Goal: Entertainment & Leisure: Consume media (video, audio)

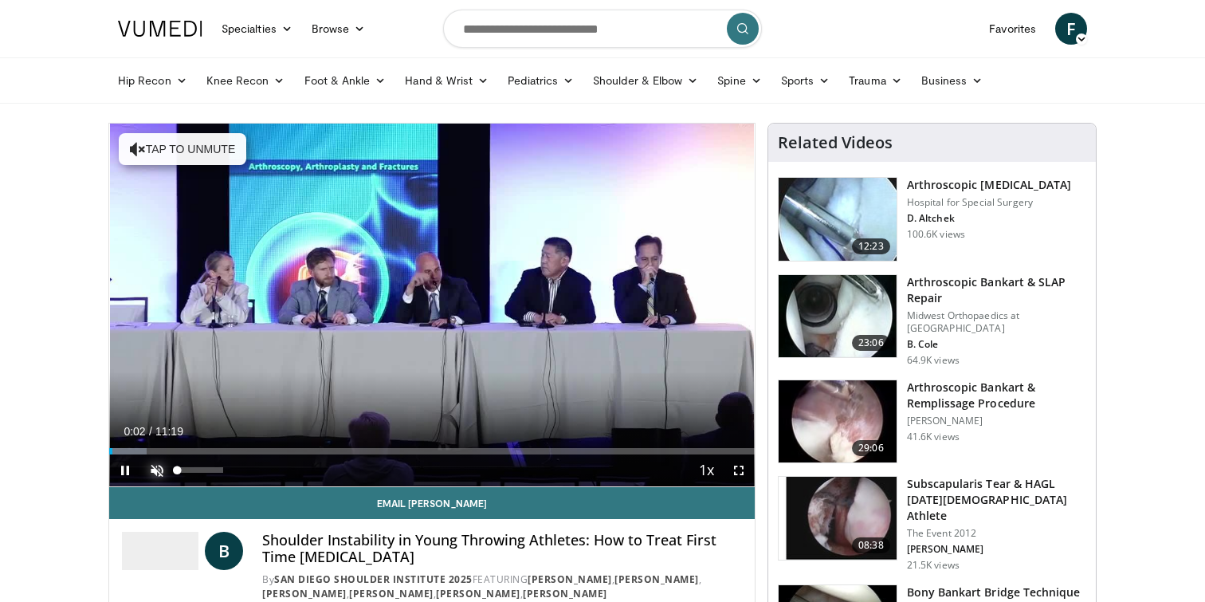
click at [163, 475] on span "Video Player" at bounding box center [157, 470] width 32 height 32
click at [124, 470] on span "Video Player" at bounding box center [125, 470] width 32 height 32
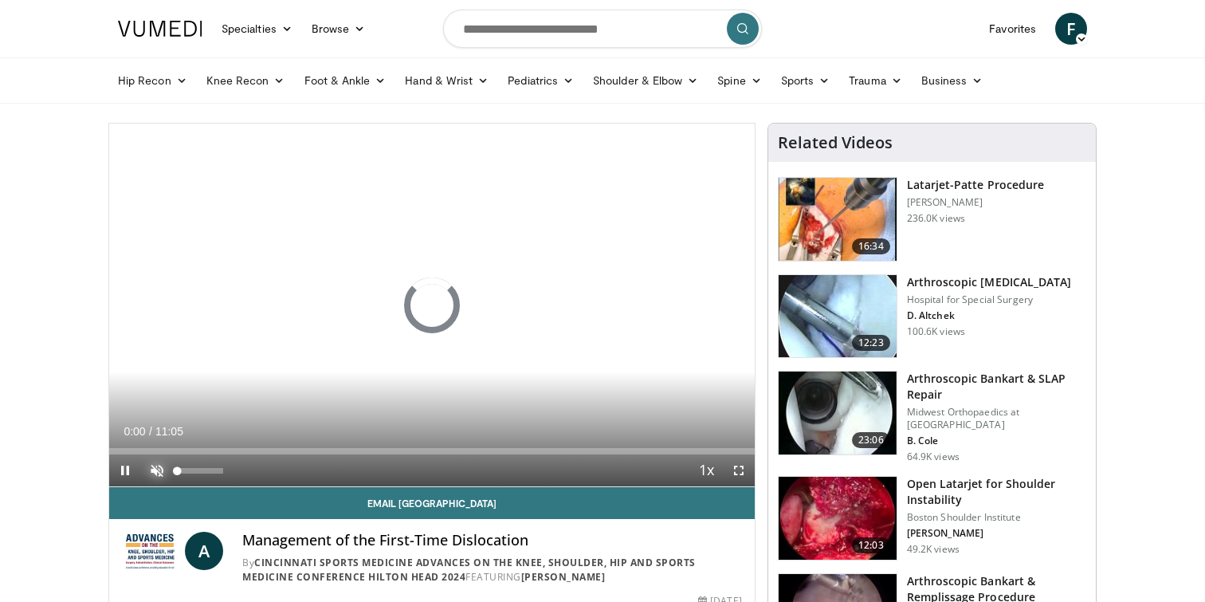
click at [157, 471] on span "Video Player" at bounding box center [157, 470] width 32 height 32
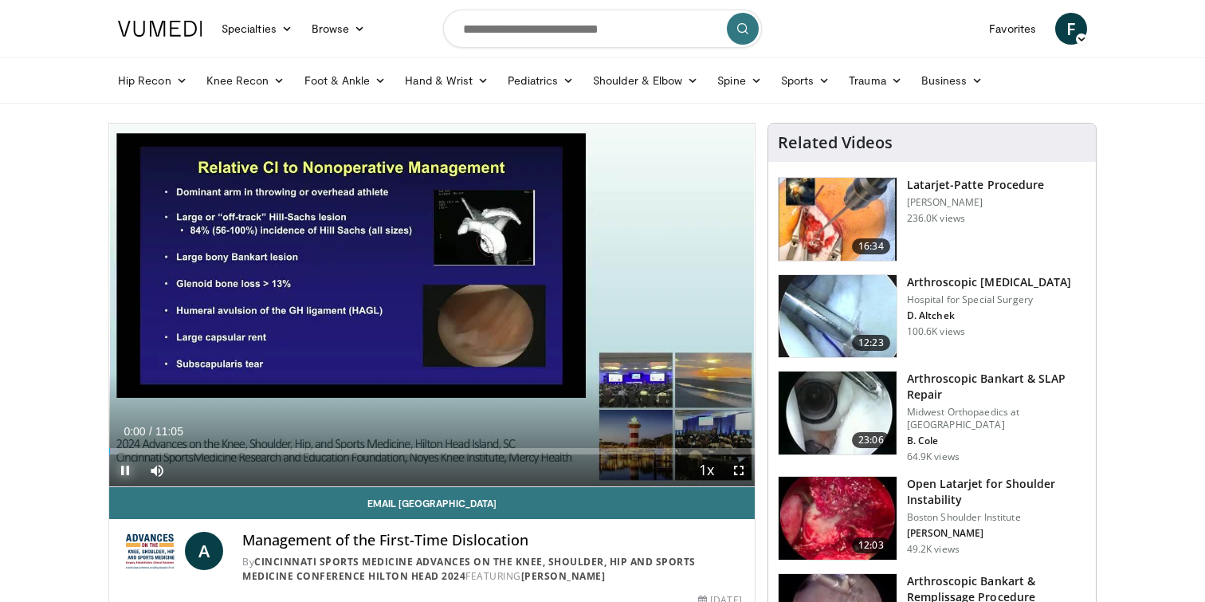
click at [126, 470] on span "Video Player" at bounding box center [125, 470] width 32 height 32
click at [129, 473] on span "Video Player" at bounding box center [125, 470] width 32 height 32
click at [128, 475] on span "Video Player" at bounding box center [125, 470] width 32 height 32
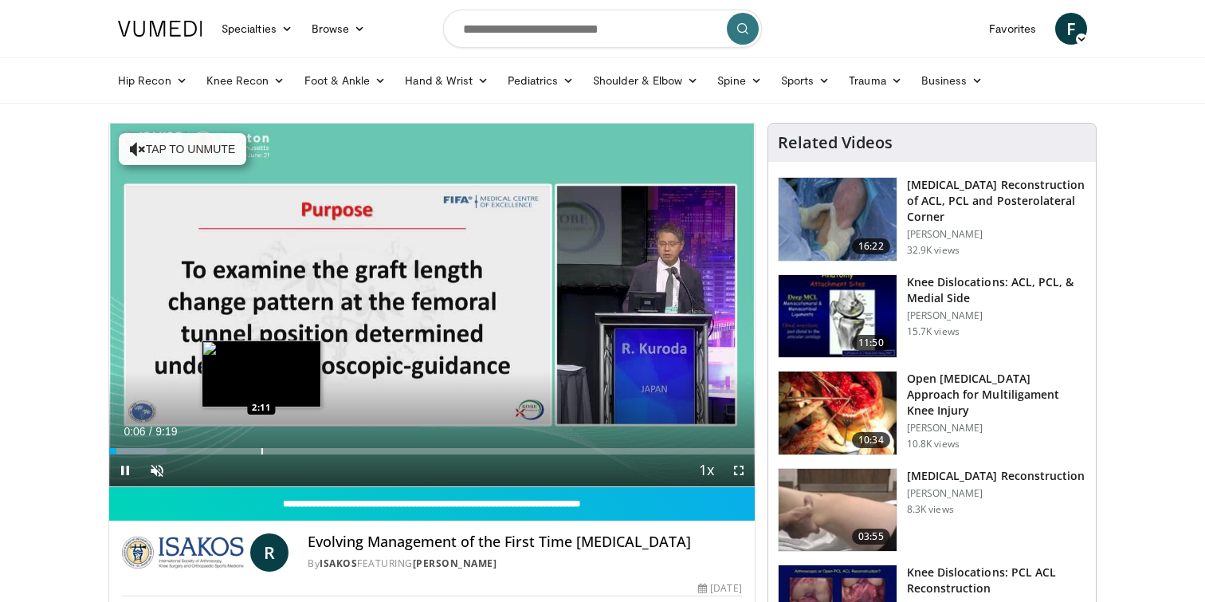
click at [261, 447] on div "Loaded : 8.86% 0:06 2:11" at bounding box center [432, 446] width 646 height 15
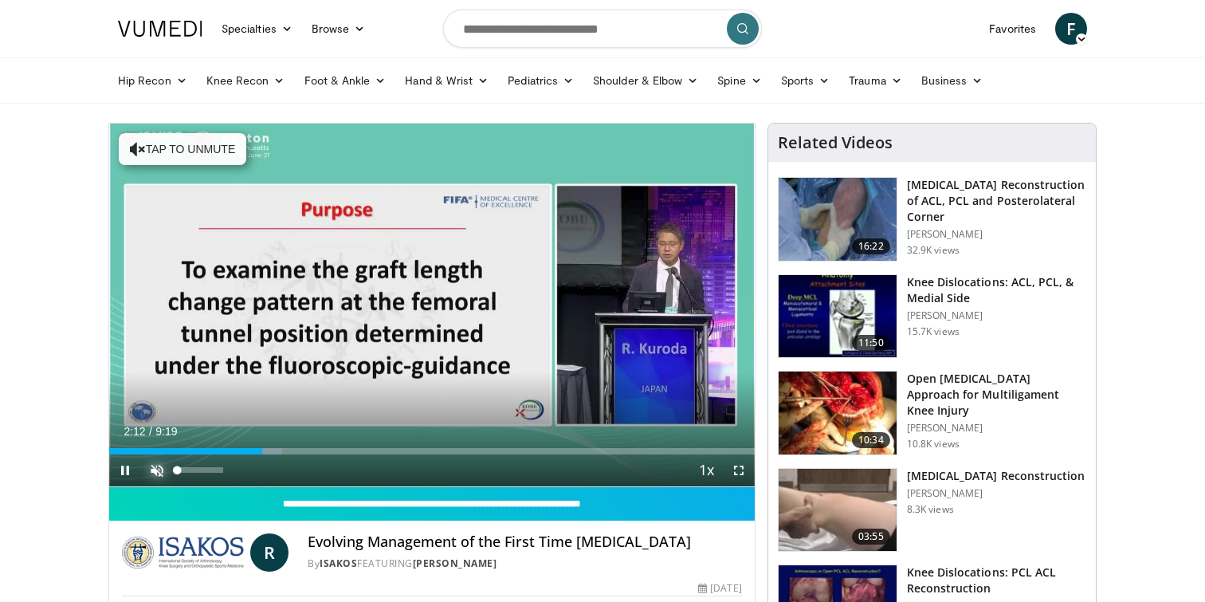
click at [159, 466] on span "Video Player" at bounding box center [157, 470] width 32 height 32
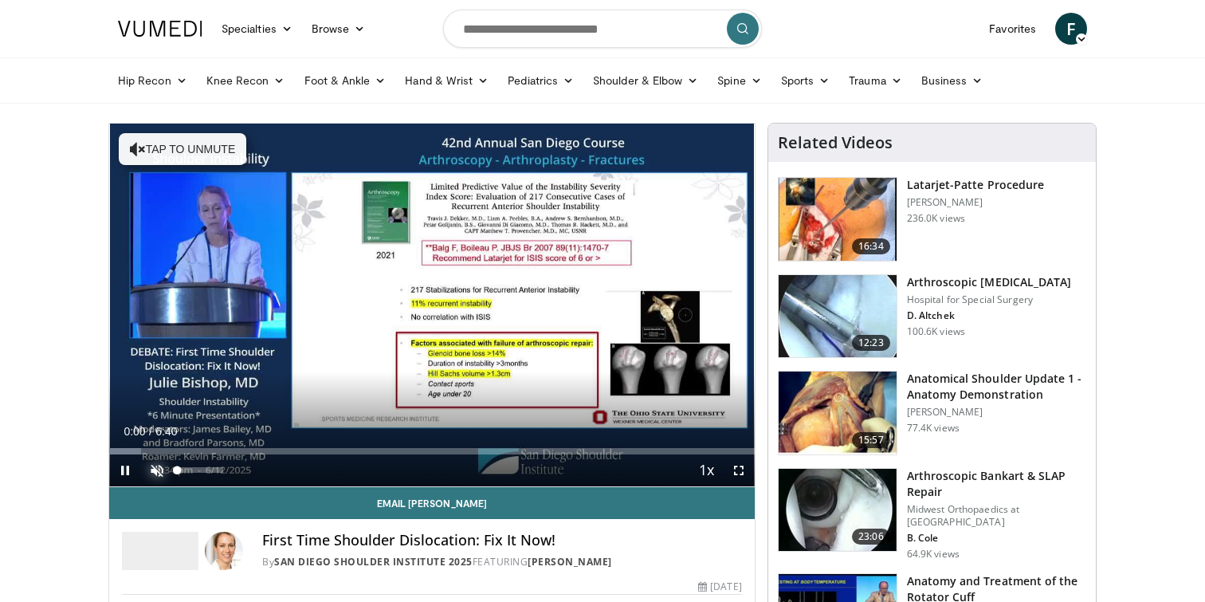
click at [157, 469] on span "Video Player" at bounding box center [157, 470] width 32 height 32
click at [129, 467] on span "Video Player" at bounding box center [125, 470] width 32 height 32
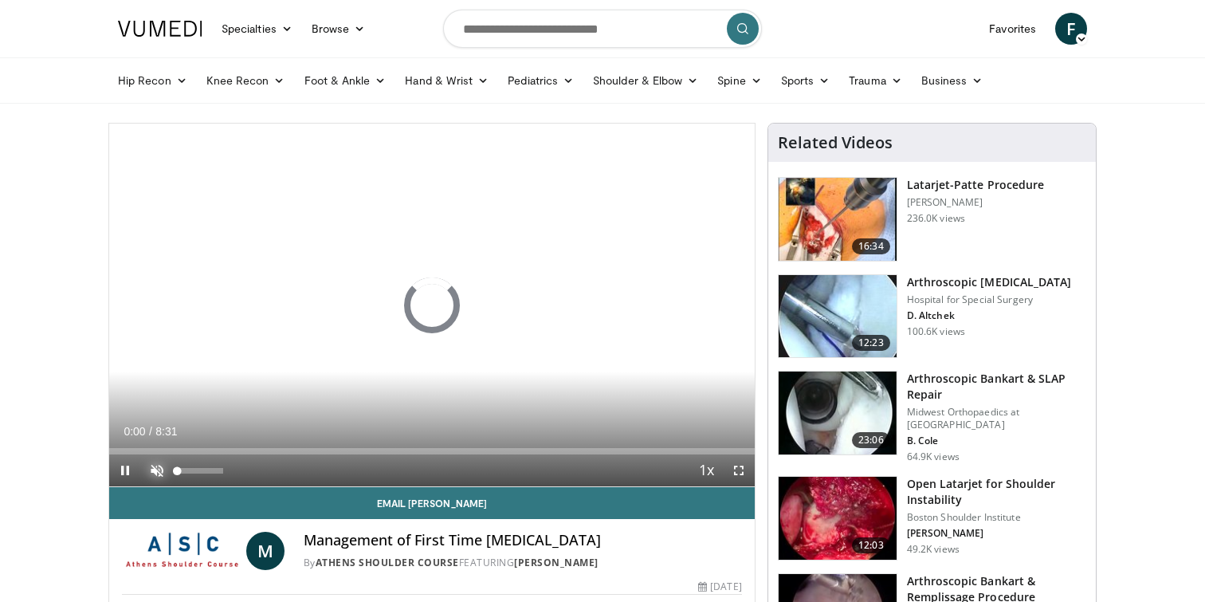
click at [155, 473] on span "Video Player" at bounding box center [157, 470] width 32 height 32
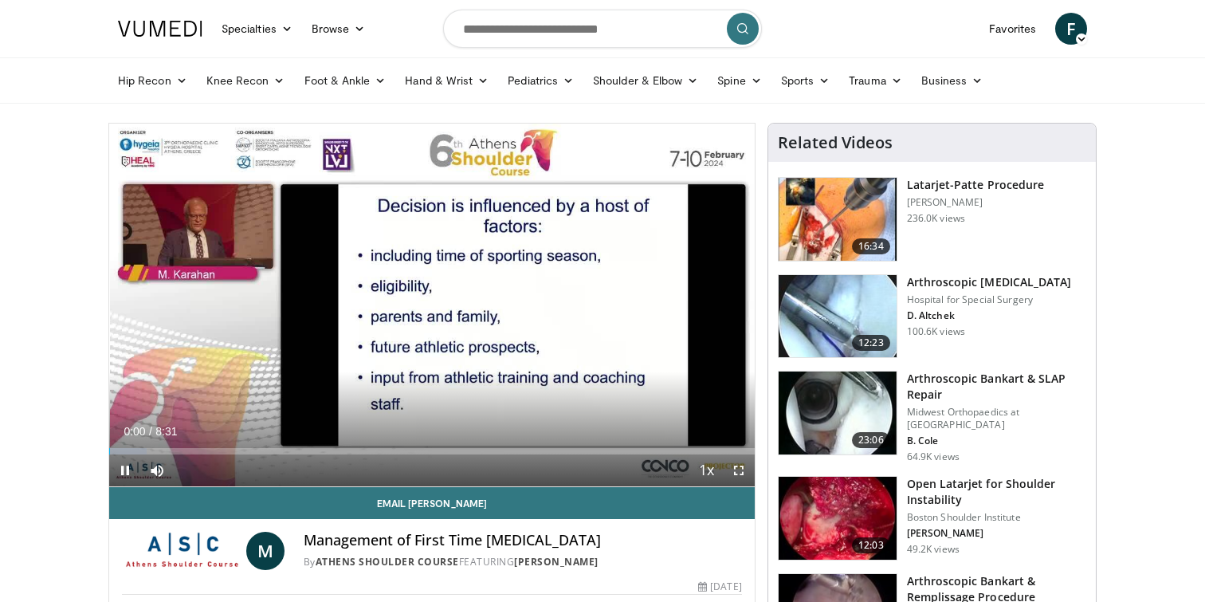
click at [123, 467] on span "Video Player" at bounding box center [125, 470] width 32 height 32
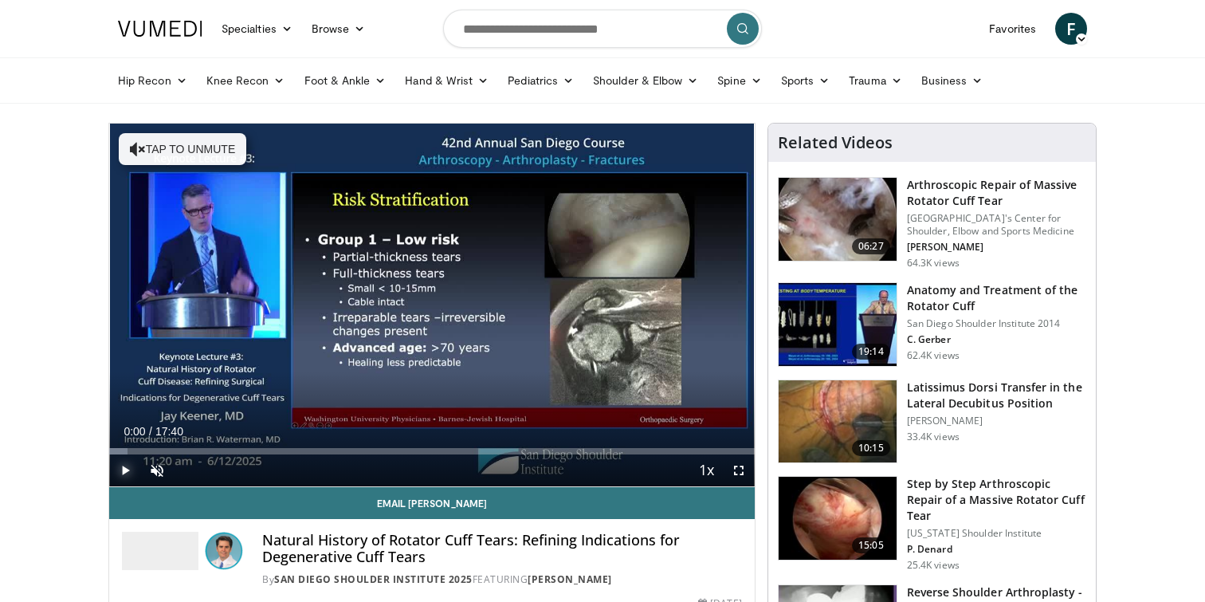
click at [124, 472] on span "Video Player" at bounding box center [125, 470] width 32 height 32
click at [160, 473] on span "Video Player" at bounding box center [157, 470] width 32 height 32
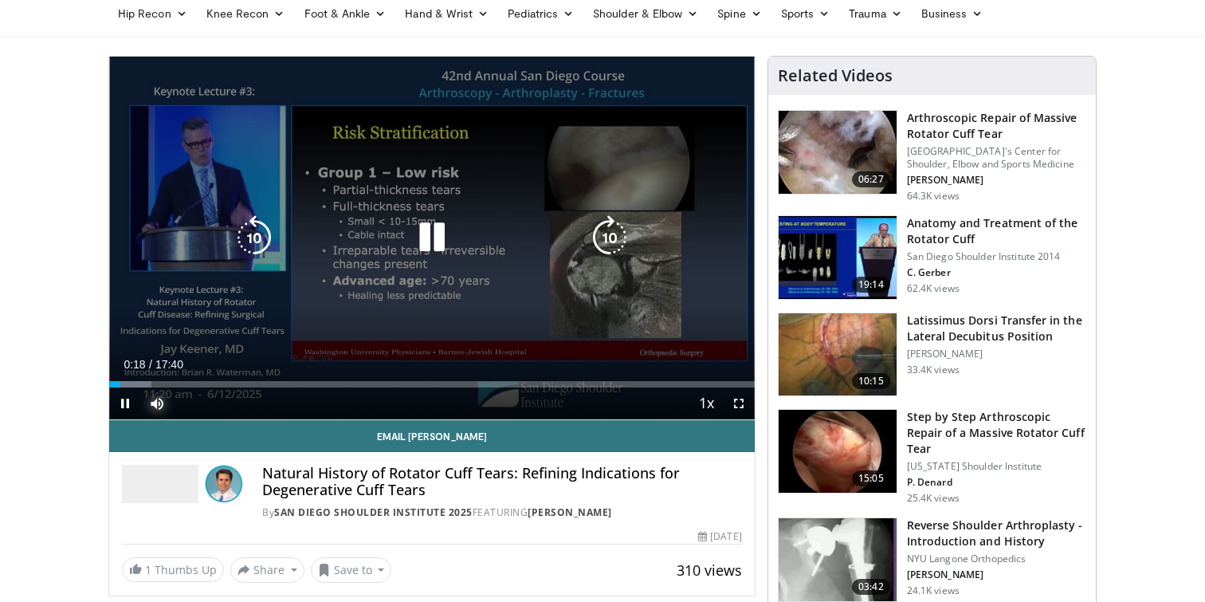
scroll to position [70, 0]
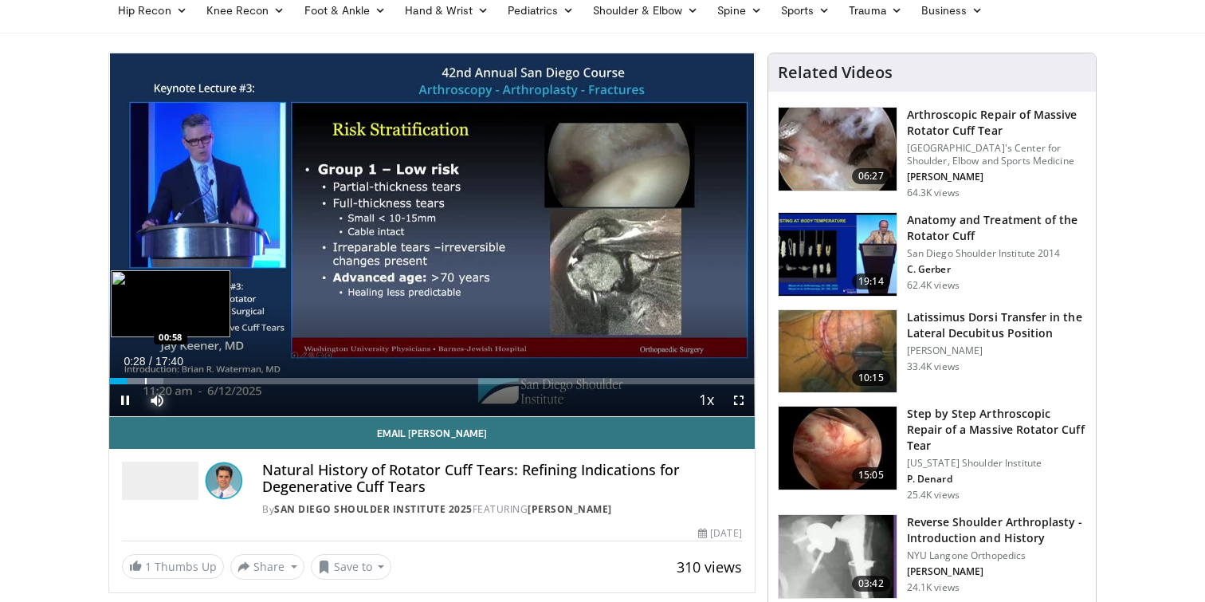
click at [145, 379] on div "Progress Bar" at bounding box center [146, 381] width 2 height 6
click at [175, 383] on div "Progress Bar" at bounding box center [176, 381] width 2 height 6
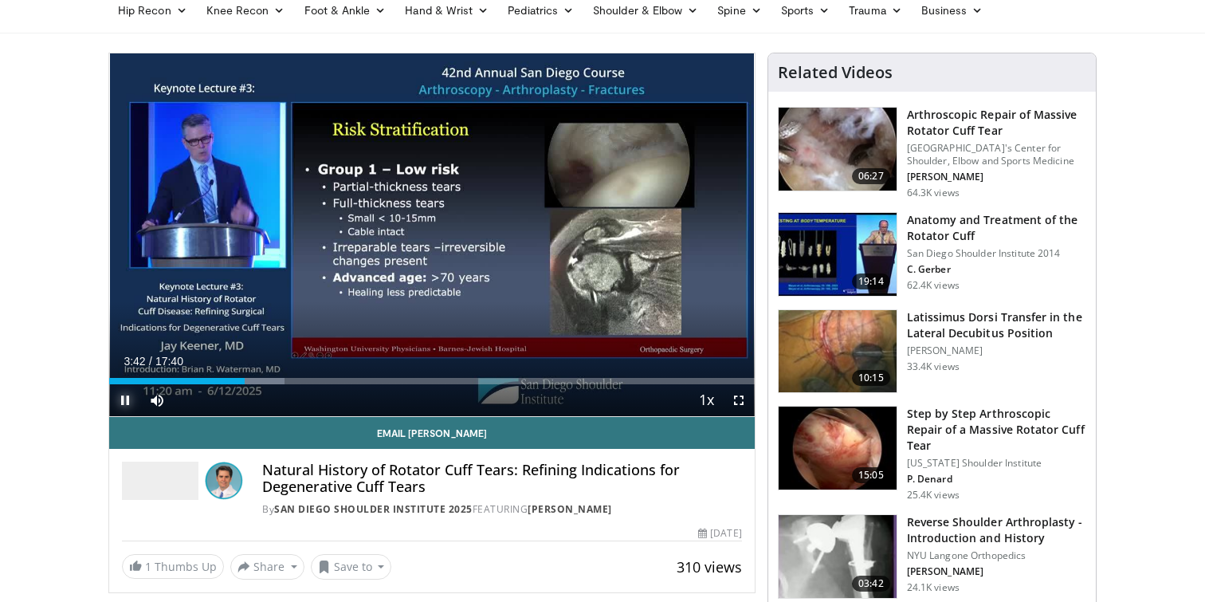
click at [124, 402] on span "Video Player" at bounding box center [125, 400] width 32 height 32
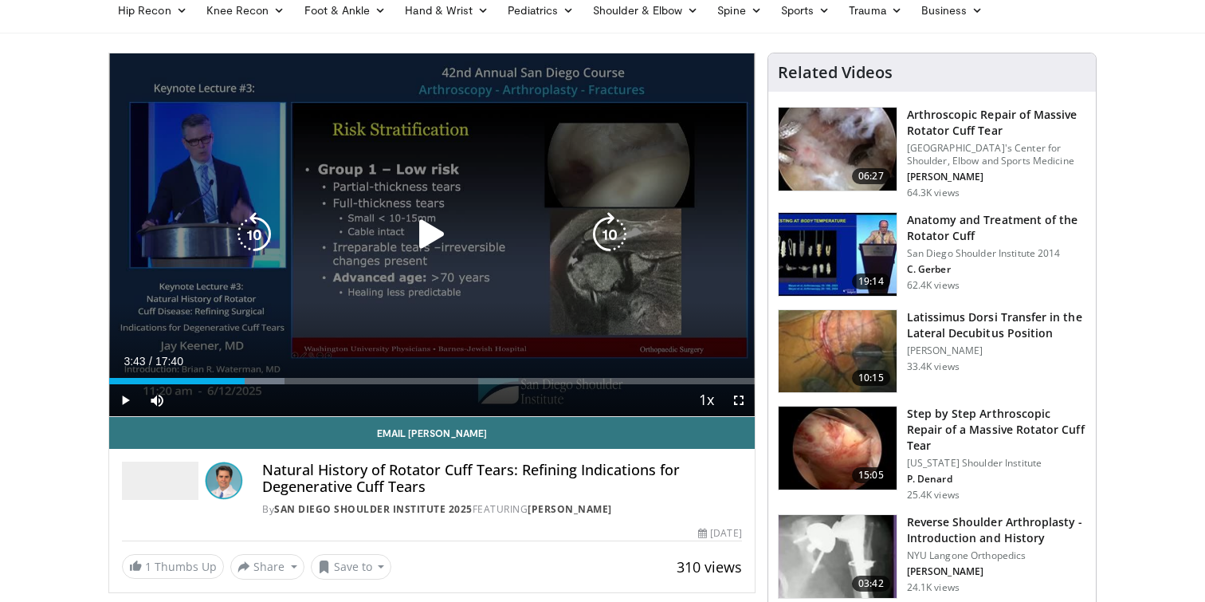
click at [335, 214] on div "10 seconds Tap to unmute" at bounding box center [432, 234] width 646 height 363
click at [336, 254] on div "10 seconds Tap to unmute" at bounding box center [432, 234] width 646 height 363
